Goal: Task Accomplishment & Management: Manage account settings

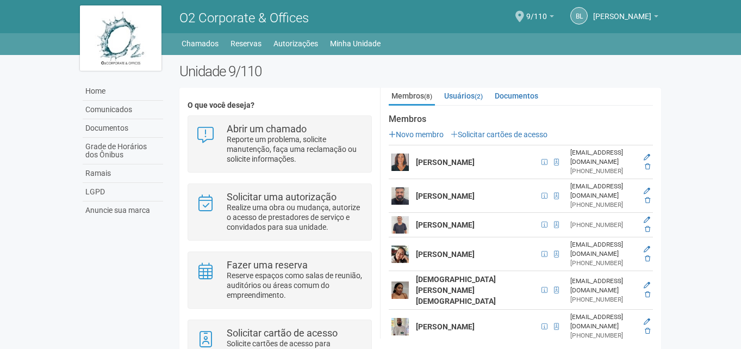
scroll to position [236, 0]
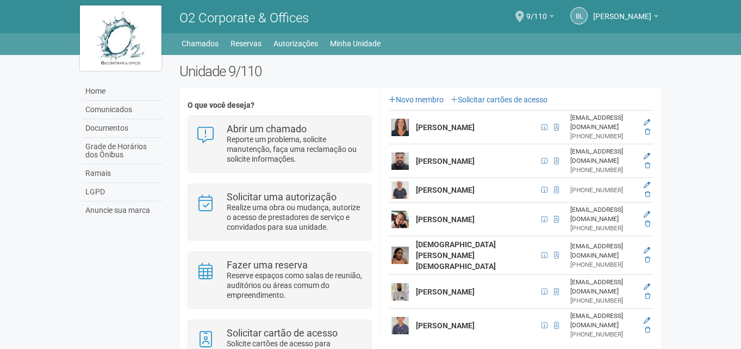
click at [427, 321] on strong "[PERSON_NAME]" at bounding box center [445, 325] width 59 height 9
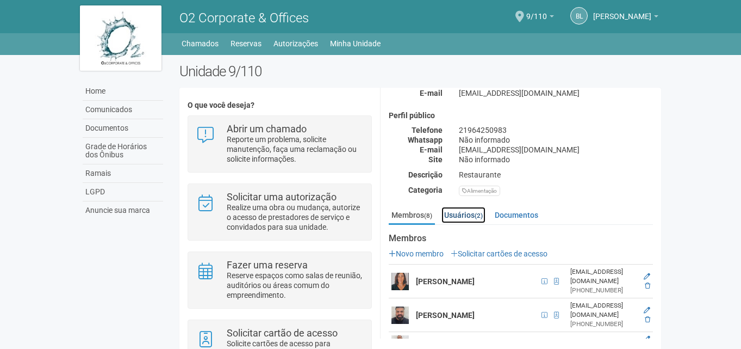
click at [466, 215] on link "Usuários (2)" at bounding box center [464, 215] width 44 height 16
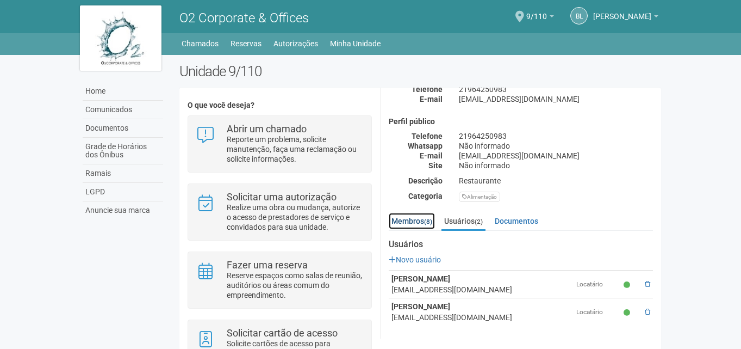
click at [411, 220] on link "Membros (8)" at bounding box center [412, 221] width 46 height 16
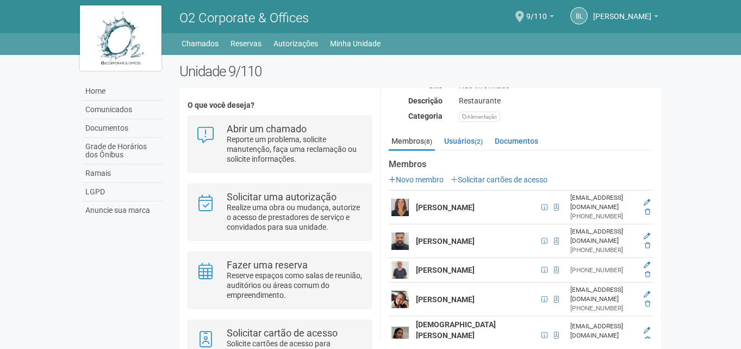
scroll to position [153, 0]
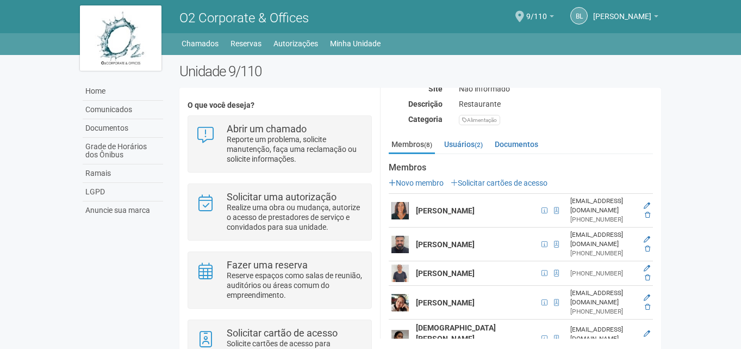
drag, startPoint x: 660, startPoint y: 225, endPoint x: 660, endPoint y: 278, distance: 53.3
click at [660, 278] on div "Membros (8) Usuários (2) Documentos Membros Novo membro Solicitar cartões de ac…" at bounding box center [521, 300] width 281 height 328
drag, startPoint x: 661, startPoint y: 252, endPoint x: 664, endPoint y: 300, distance: 47.9
click at [664, 300] on div "Unidade 9/110 O que você deseja? Abrir um chamado Reporte um problema, solicite…" at bounding box center [420, 234] width 499 height 343
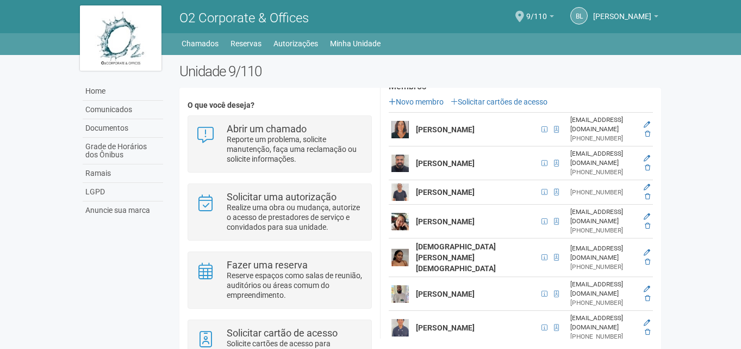
scroll to position [236, 0]
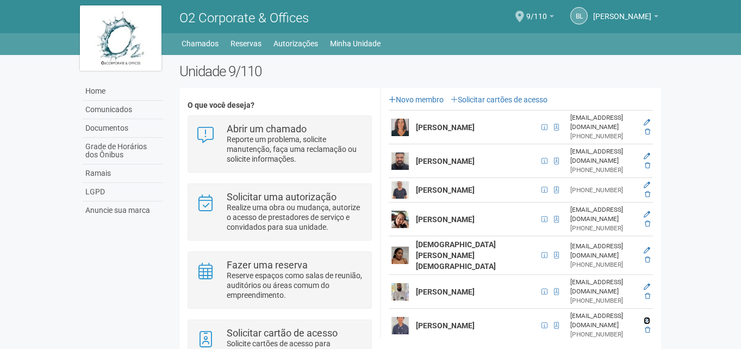
click at [644, 317] on icon at bounding box center [647, 320] width 7 height 7
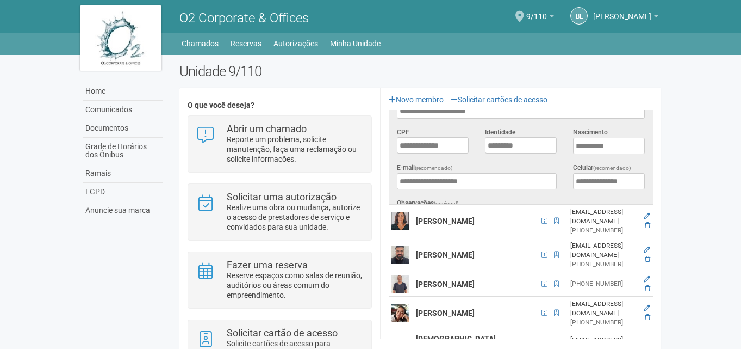
scroll to position [0, 0]
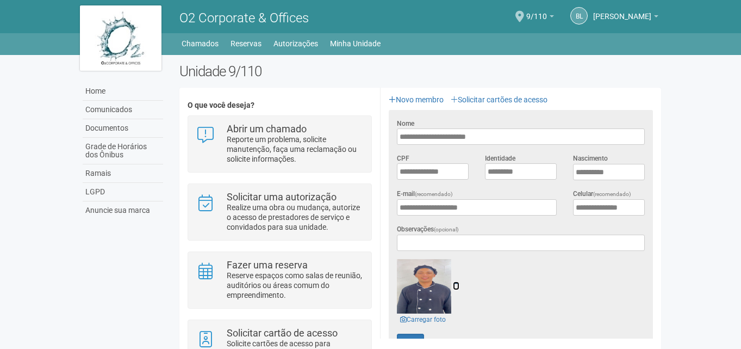
click at [458, 282] on icon at bounding box center [456, 286] width 7 height 8
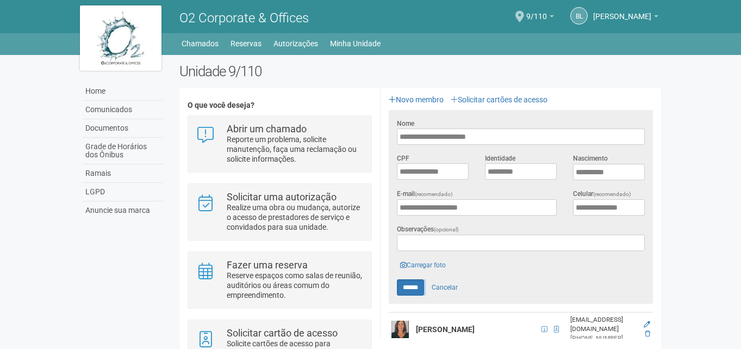
drag, startPoint x: 658, startPoint y: 226, endPoint x: 659, endPoint y: 295, distance: 69.1
click at [659, 295] on div "**********" at bounding box center [521, 318] width 281 height 530
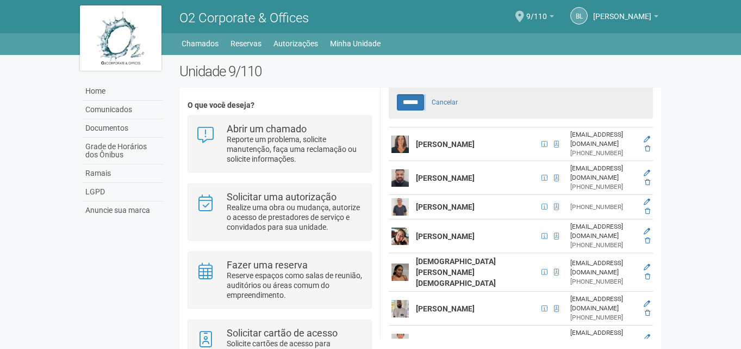
scroll to position [436, 0]
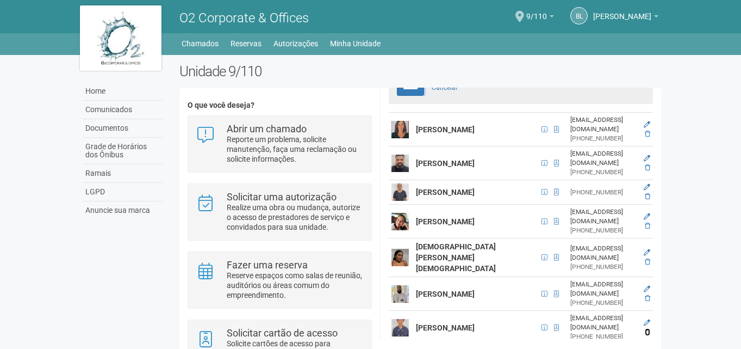
click at [647, 328] on icon at bounding box center [647, 331] width 5 height 7
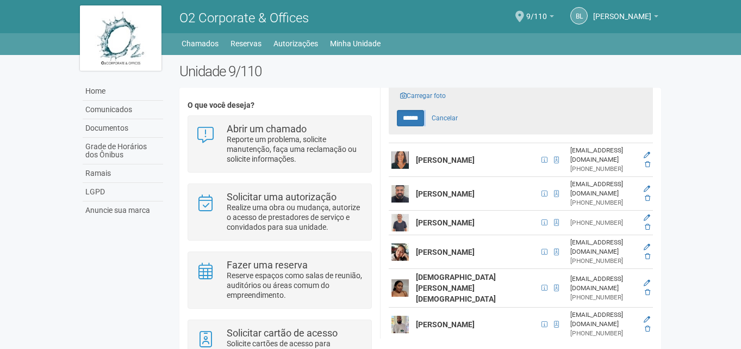
scroll to position [408, 0]
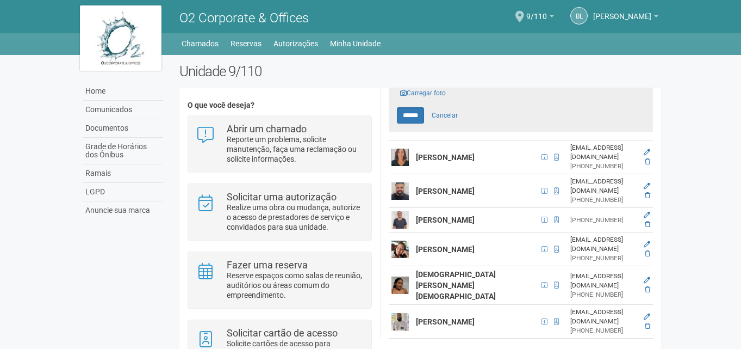
drag, startPoint x: 660, startPoint y: 269, endPoint x: 662, endPoint y: 237, distance: 32.7
click at [662, 237] on div "Unidade 9/110 O que você deseja? Abrir um chamado Reporte um problema, solicite…" at bounding box center [420, 234] width 499 height 343
drag, startPoint x: 660, startPoint y: 258, endPoint x: 661, endPoint y: 189, distance: 69.6
click at [661, 189] on div "**********" at bounding box center [520, 213] width 281 height 251
drag, startPoint x: 661, startPoint y: 275, endPoint x: 661, endPoint y: 300, distance: 25.6
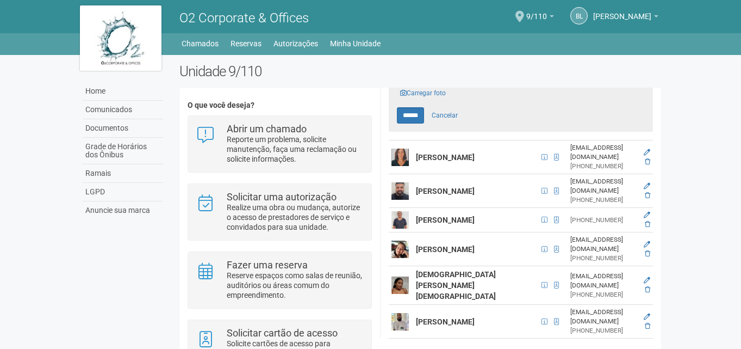
click at [661, 300] on div "**********" at bounding box center [520, 213] width 281 height 251
click at [647, 286] on icon at bounding box center [647, 289] width 5 height 7
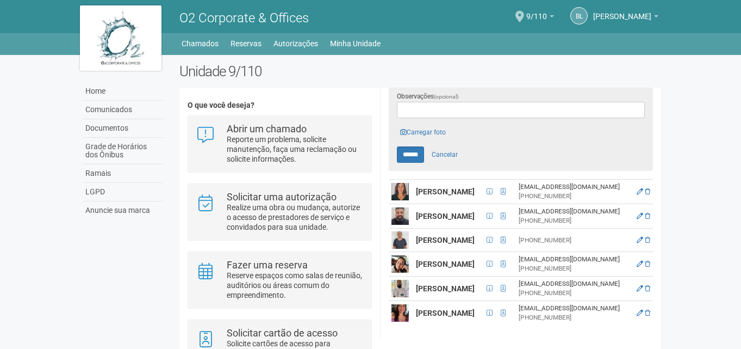
drag, startPoint x: 661, startPoint y: 275, endPoint x: 663, endPoint y: 202, distance: 72.9
click at [663, 202] on div "Unidade 9/110 O que você deseja? Abrir um chamado Reporte um problema, solicite…" at bounding box center [420, 234] width 499 height 343
click at [645, 188] on icon at bounding box center [647, 191] width 5 height 7
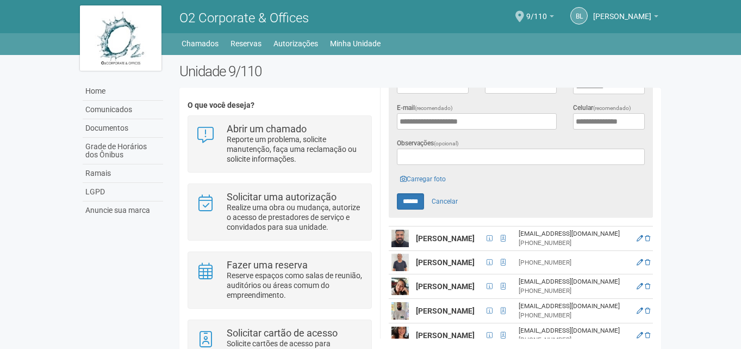
scroll to position [349, 0]
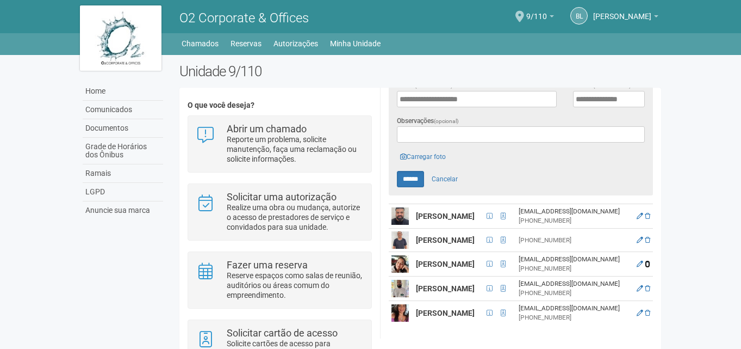
click at [645, 263] on icon at bounding box center [647, 264] width 5 height 7
drag, startPoint x: 660, startPoint y: 258, endPoint x: 664, endPoint y: 333, distance: 74.6
click at [664, 333] on div "Unidade 9/110 O que você deseja? Abrir um chamado Reporte um problema, solicite…" at bounding box center [420, 234] width 499 height 343
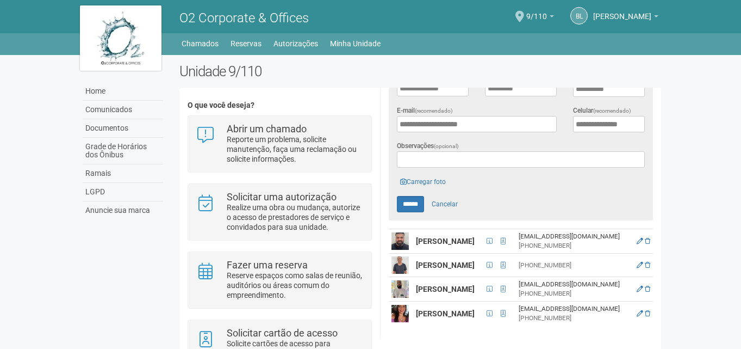
scroll to position [325, 0]
